Goal: Task Accomplishment & Management: Use online tool/utility

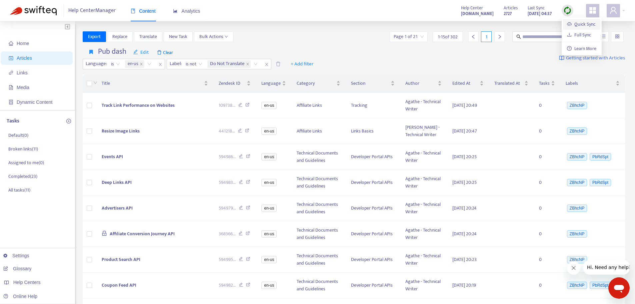
click at [567, 21] on link "Quick Sync" at bounding box center [581, 24] width 28 height 8
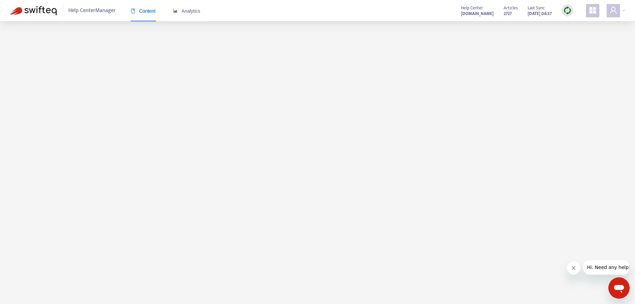
click at [16, 280] on main at bounding box center [317, 173] width 635 height 304
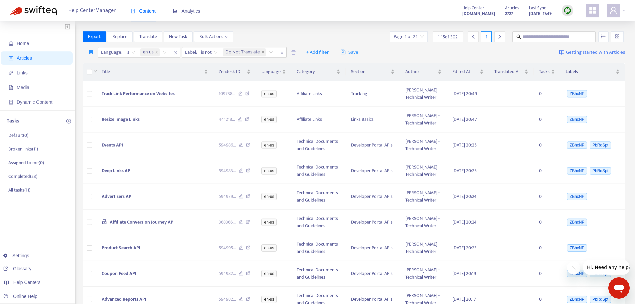
click at [573, 10] on div at bounding box center [567, 11] width 12 height 12
click at [571, 21] on link "Quick Sync" at bounding box center [581, 24] width 28 height 8
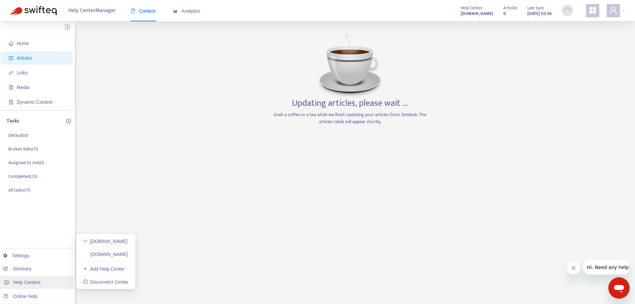
click at [24, 280] on span "Help Centers" at bounding box center [26, 281] width 27 height 5
click at [113, 254] on link "[DOMAIN_NAME]" at bounding box center [105, 253] width 45 height 5
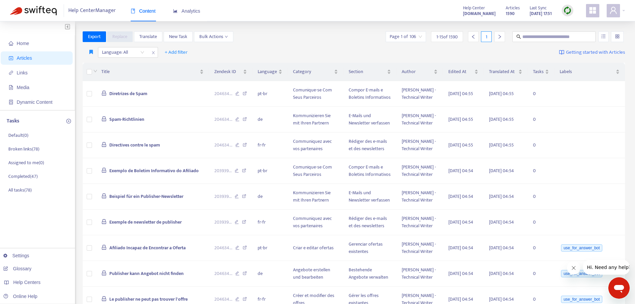
click at [565, 6] on img at bounding box center [567, 10] width 8 height 8
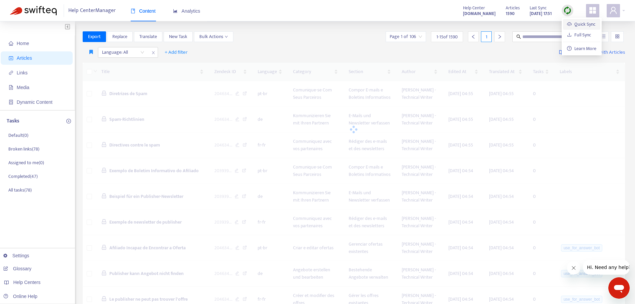
click at [568, 23] on link "Quick Sync" at bounding box center [581, 24] width 28 height 8
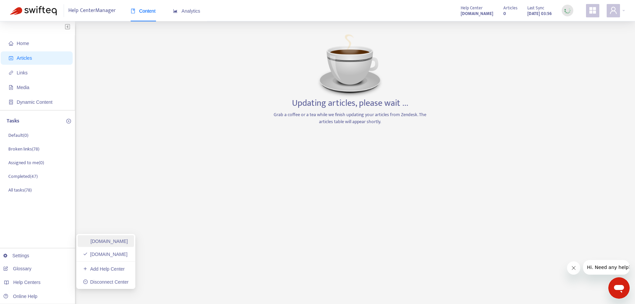
click at [113, 243] on link "[DOMAIN_NAME]" at bounding box center [105, 240] width 45 height 5
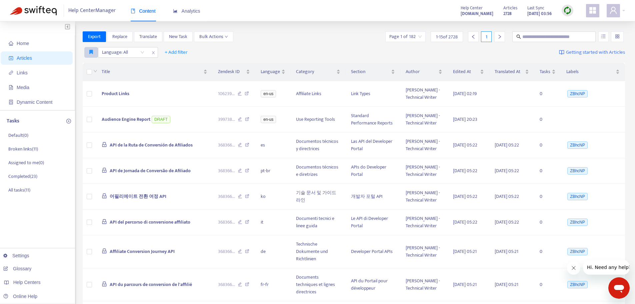
click at [91, 51] on icon "button" at bounding box center [91, 51] width 4 height 5
click at [91, 61] on li "Pub dash" at bounding box center [99, 65] width 26 height 11
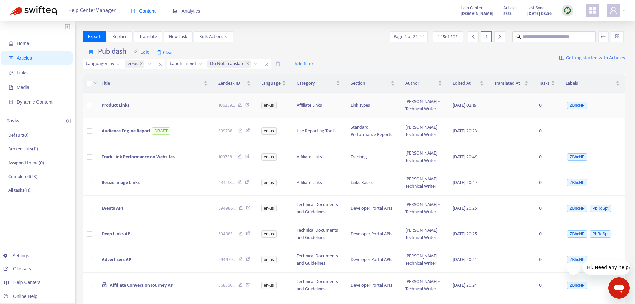
click at [121, 105] on span "Product Links" at bounding box center [116, 105] width 28 height 8
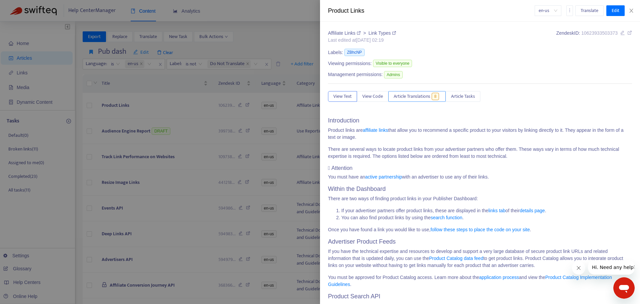
click at [428, 98] on span "Article Translations" at bounding box center [411, 96] width 37 height 7
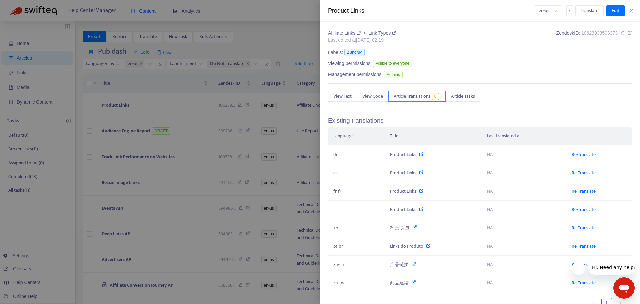
click at [150, 109] on div at bounding box center [320, 152] width 640 height 304
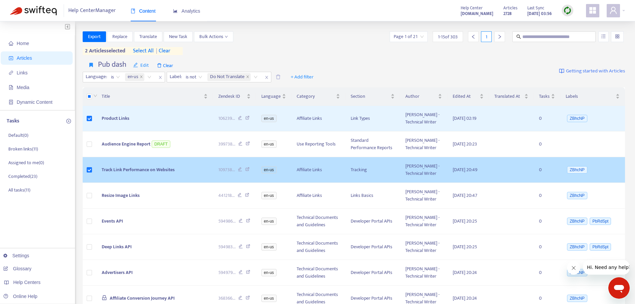
click at [138, 168] on span "Track Link Performance on Websites" at bounding box center [138, 170] width 73 height 8
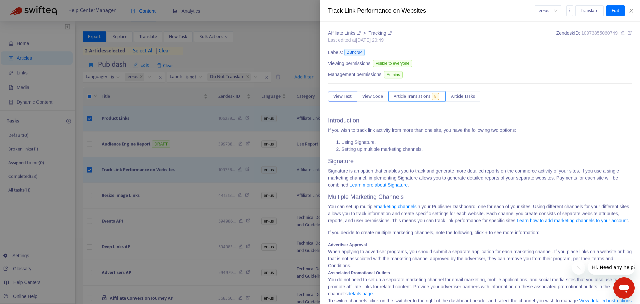
click at [410, 97] on span "Article Translations" at bounding box center [411, 96] width 37 height 7
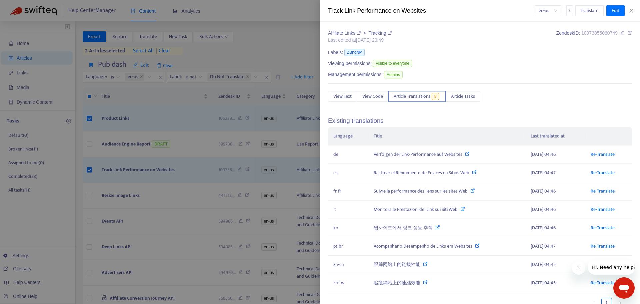
click at [108, 178] on div at bounding box center [320, 152] width 640 height 304
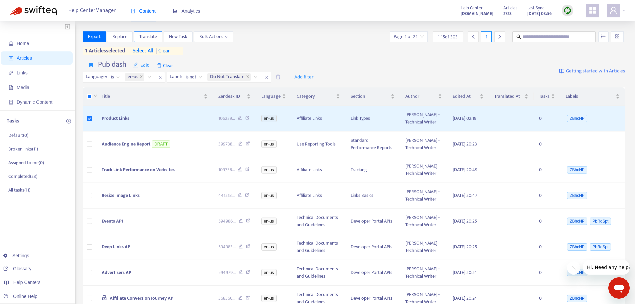
click at [155, 35] on span "Translate" at bounding box center [148, 36] width 18 height 7
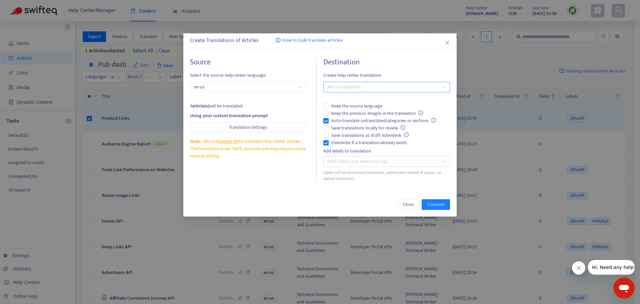
click at [340, 92] on div "Add a translation" at bounding box center [386, 87] width 127 height 11
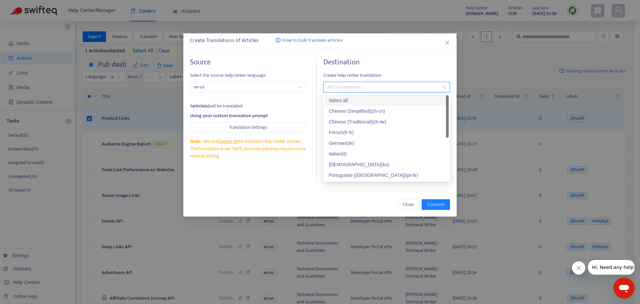
click at [352, 99] on div "Select all" at bounding box center [387, 100] width 116 height 7
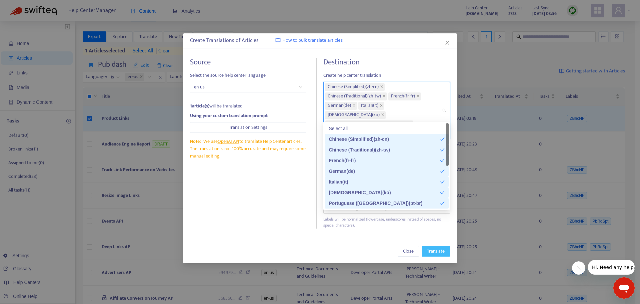
click at [435, 247] on span "Translate" at bounding box center [436, 250] width 18 height 7
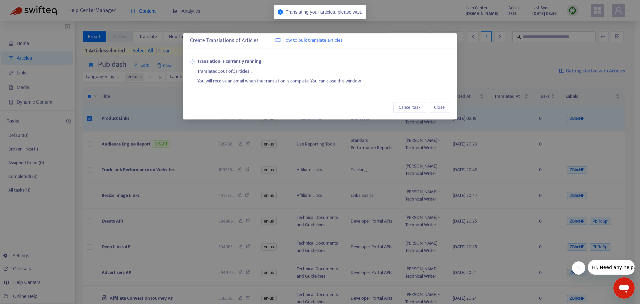
click at [31, 282] on div "Create Translations of Articles How to bulk translate articles Translation is c…" at bounding box center [320, 152] width 640 height 304
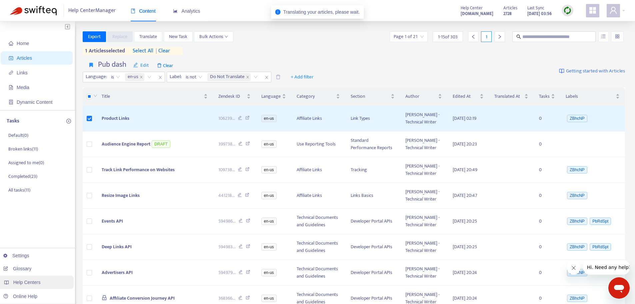
click at [35, 280] on span "Help Centers" at bounding box center [26, 281] width 27 height 5
click at [25, 282] on span "Help Centers" at bounding box center [26, 281] width 27 height 5
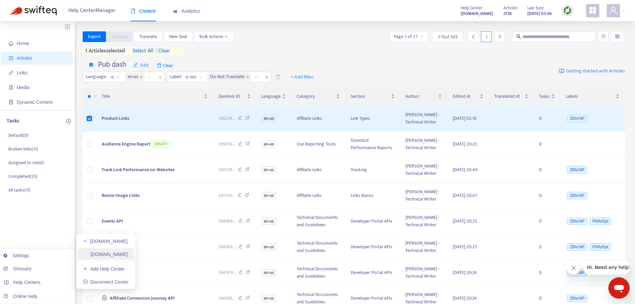
click at [97, 254] on link "[DOMAIN_NAME]" at bounding box center [105, 253] width 45 height 5
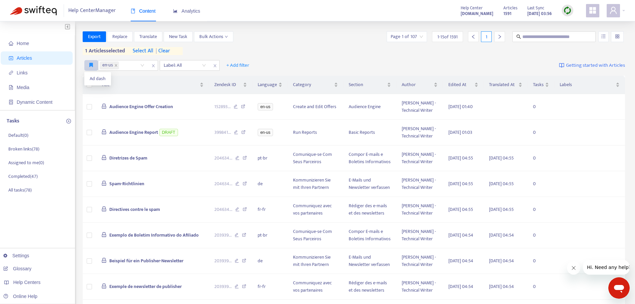
click at [92, 66] on icon "button" at bounding box center [91, 64] width 4 height 5
click at [88, 77] on li "Ad dash" at bounding box center [98, 78] width 24 height 11
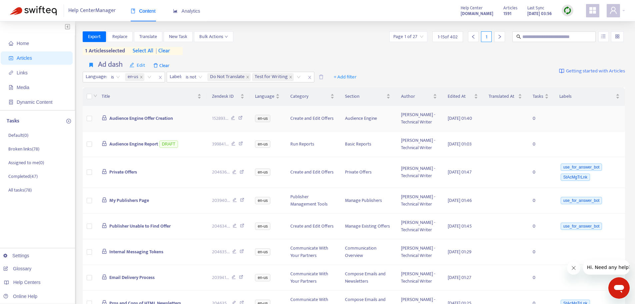
click at [139, 120] on span "Audience Engine Offer Creation" at bounding box center [141, 118] width 64 height 8
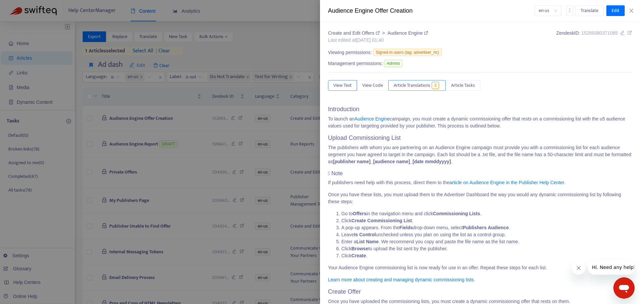
click at [420, 83] on span "Article Translations" at bounding box center [411, 85] width 37 height 7
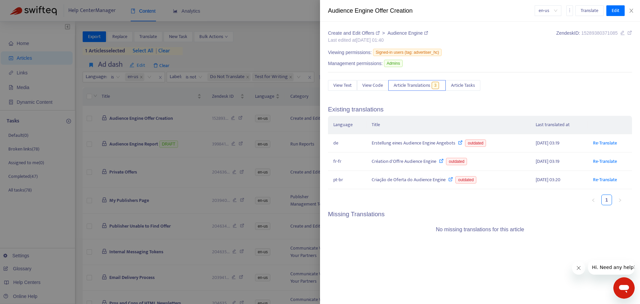
click at [138, 139] on div at bounding box center [320, 152] width 640 height 304
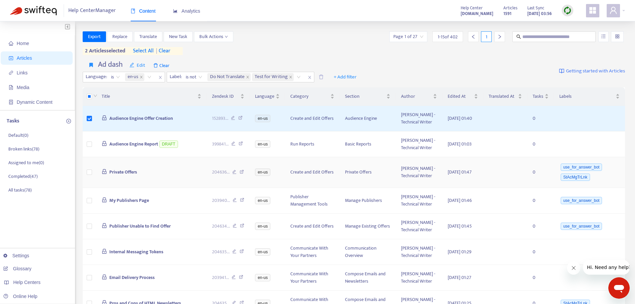
click at [94, 183] on td at bounding box center [90, 172] width 14 height 31
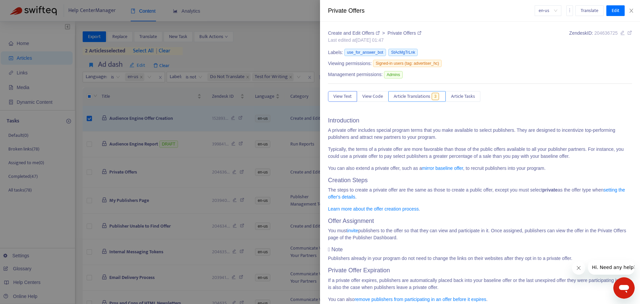
click at [415, 96] on span "Article Translations" at bounding box center [411, 96] width 37 height 7
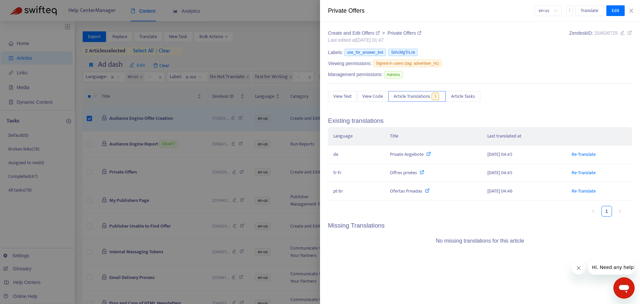
click at [133, 172] on div at bounding box center [320, 152] width 640 height 304
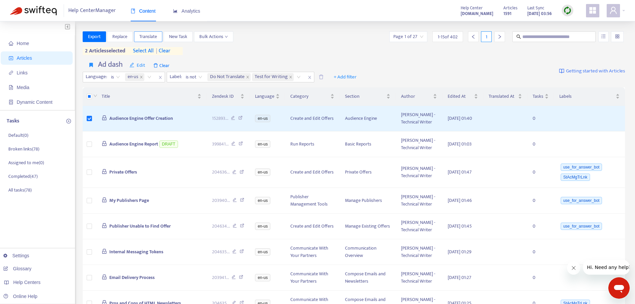
click at [154, 38] on span "Translate" at bounding box center [148, 36] width 18 height 7
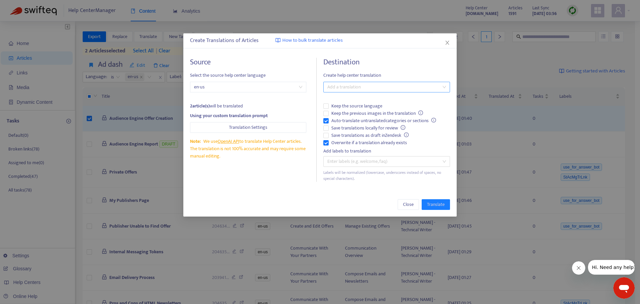
click at [370, 87] on div at bounding box center [383, 87] width 117 height 8
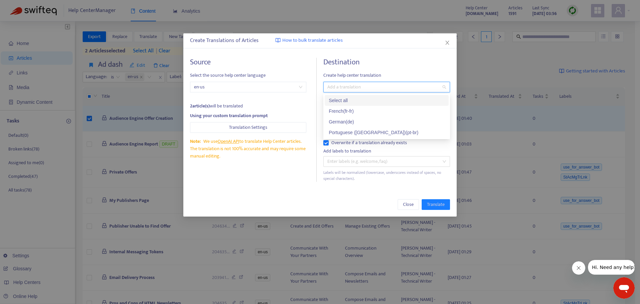
click at [365, 99] on div "Select all" at bounding box center [387, 100] width 116 height 7
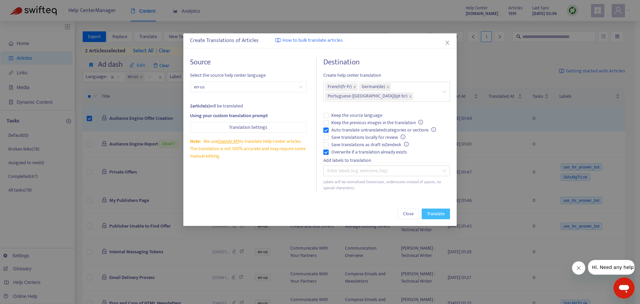
click at [430, 217] on span "Translate" at bounding box center [436, 213] width 18 height 7
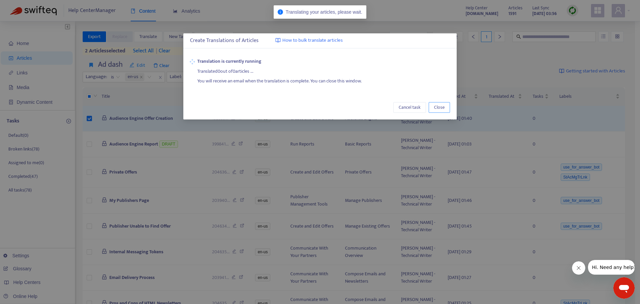
click at [443, 105] on span "Close" at bounding box center [439, 107] width 11 height 7
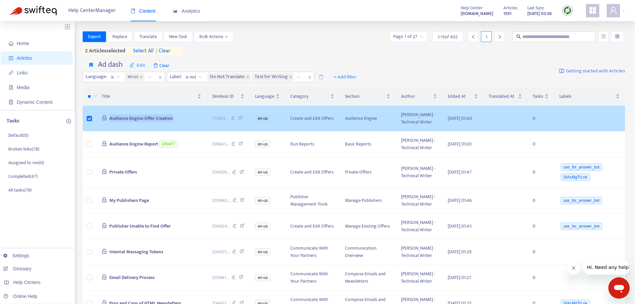
drag, startPoint x: 180, startPoint y: 121, endPoint x: 105, endPoint y: 123, distance: 75.0
click at [105, 123] on td "Audience Engine Offer Creation" at bounding box center [151, 119] width 110 height 26
copy span "Audience Engine Offer Creation"
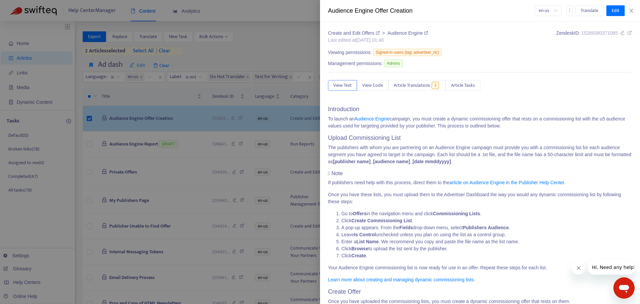
click at [161, 131] on div at bounding box center [320, 152] width 640 height 304
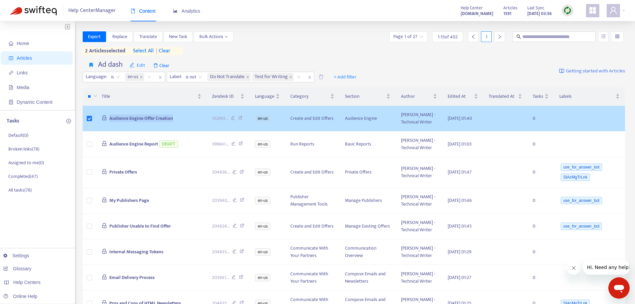
drag, startPoint x: 152, startPoint y: 124, endPoint x: 108, endPoint y: 124, distance: 43.6
click at [108, 124] on td "Audience Engine Offer Creation" at bounding box center [151, 119] width 110 height 26
copy span "Audience Engine Offer Creation"
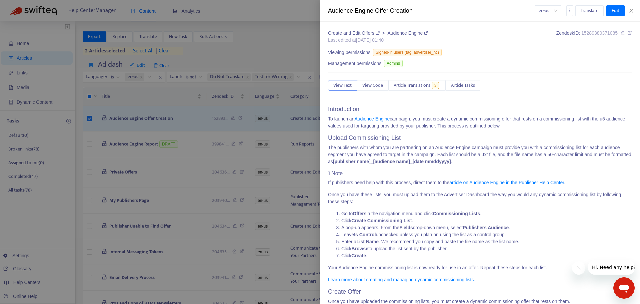
click at [33, 282] on div at bounding box center [320, 152] width 640 height 304
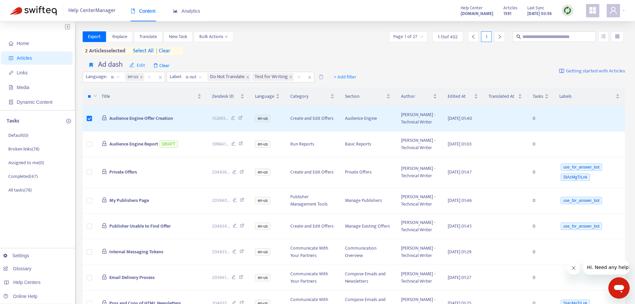
click at [33, 282] on span "Help Centers" at bounding box center [26, 281] width 27 height 5
click at [29, 281] on span "Help Centers" at bounding box center [26, 281] width 27 height 5
click at [111, 239] on td "Publisher Unable to Find Offer" at bounding box center [151, 226] width 110 height 26
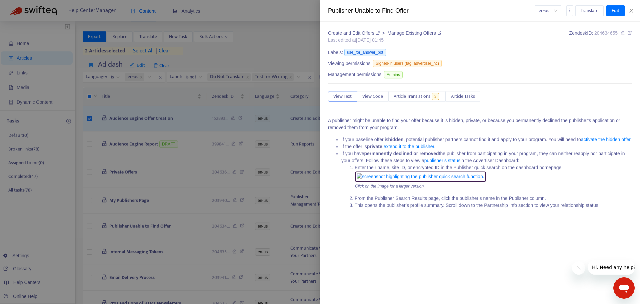
click at [44, 283] on div at bounding box center [320, 152] width 640 height 304
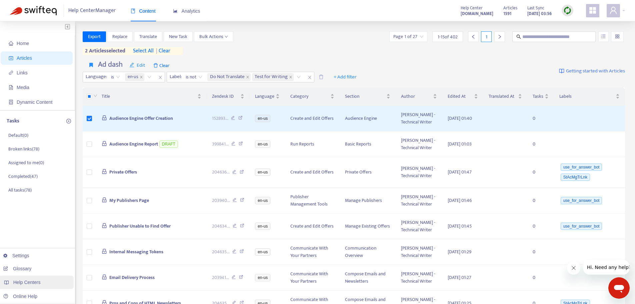
click at [29, 281] on span "Help Centers" at bounding box center [26, 281] width 27 height 5
click at [37, 283] on span "Help Centers" at bounding box center [26, 281] width 27 height 5
click at [103, 243] on link "[DOMAIN_NAME]" at bounding box center [105, 240] width 45 height 5
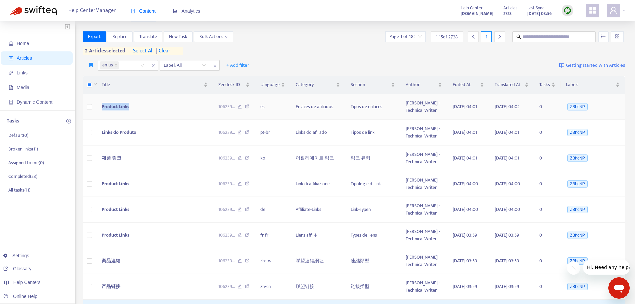
drag, startPoint x: 134, startPoint y: 106, endPoint x: 99, endPoint y: 106, distance: 35.6
click at [99, 106] on td "Product Links" at bounding box center [154, 107] width 116 height 26
copy span "Product Links"
